Goal: Transaction & Acquisition: Download file/media

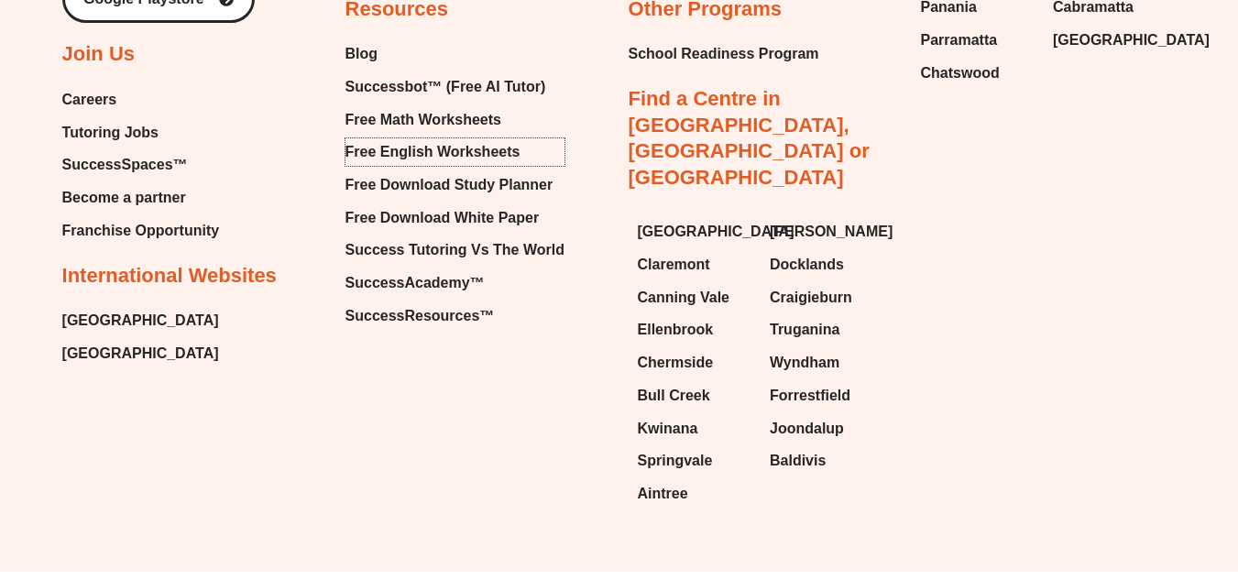
scroll to position [7841, 0]
click at [370, 137] on span "Free English Worksheets" at bounding box center [432, 150] width 175 height 27
click at [392, 137] on span "Free English Worksheets" at bounding box center [432, 150] width 175 height 27
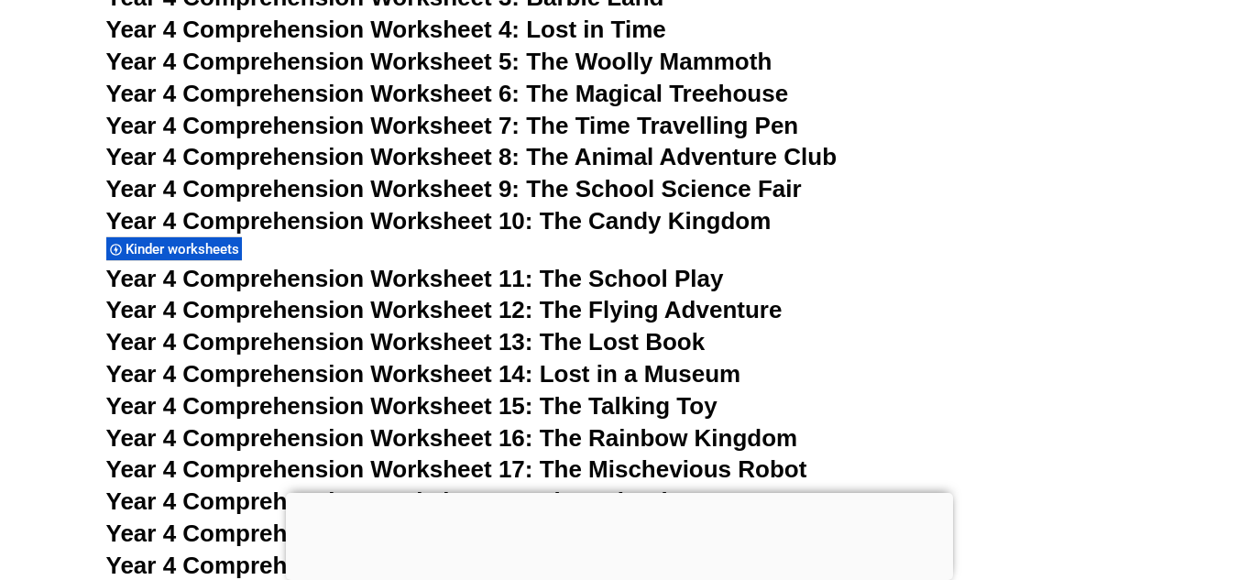
scroll to position [7299, 0]
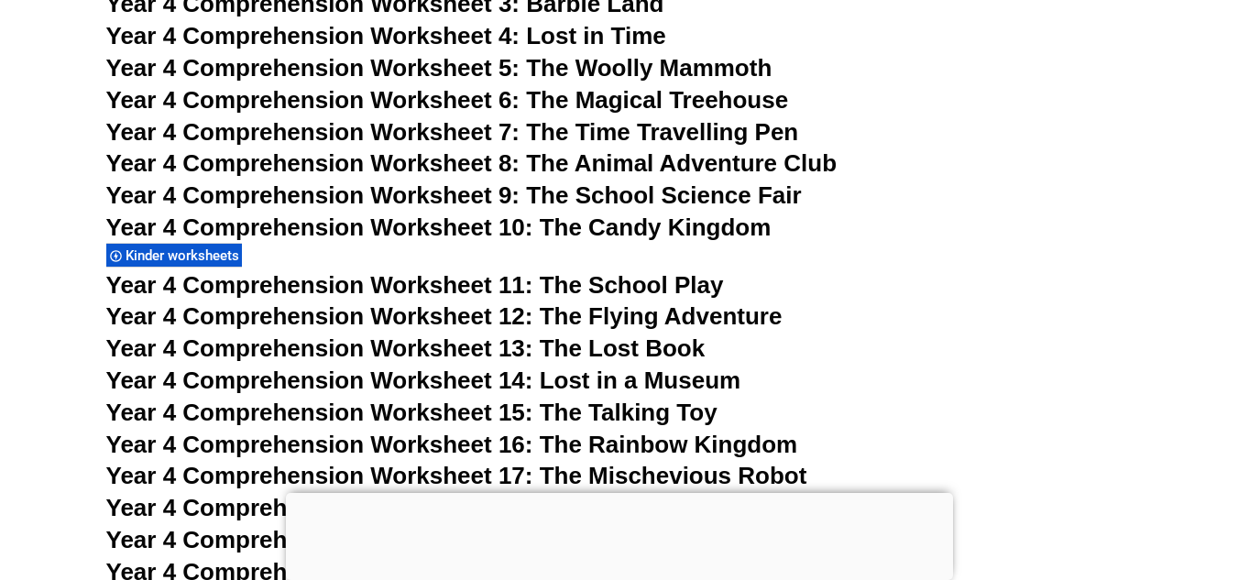
click at [615, 493] on div at bounding box center [619, 493] width 667 height 0
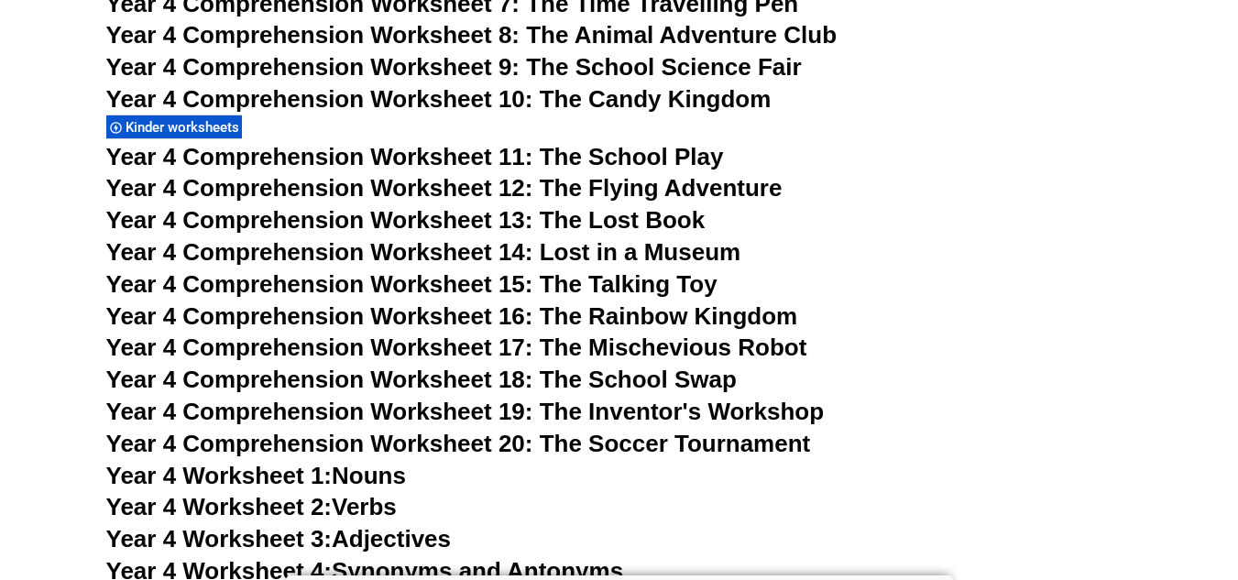
scroll to position [7424, 0]
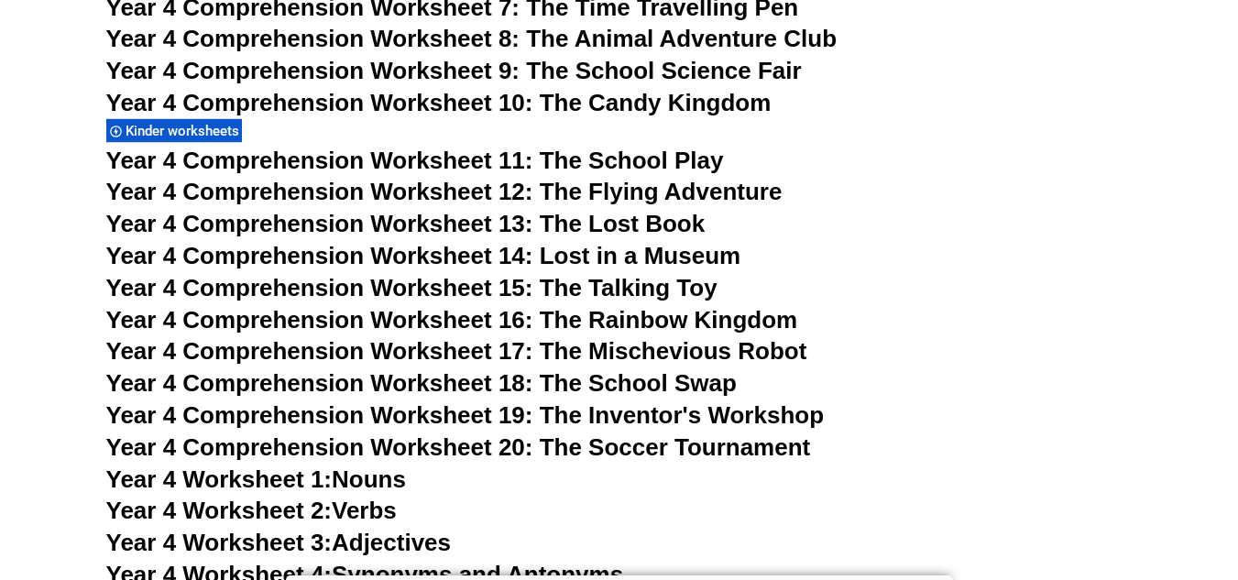
click at [684, 352] on span "Year 4 Comprehension Worksheet 17: The Mischevious Robot" at bounding box center [456, 350] width 701 height 27
